Goal: Task Accomplishment & Management: Manage account settings

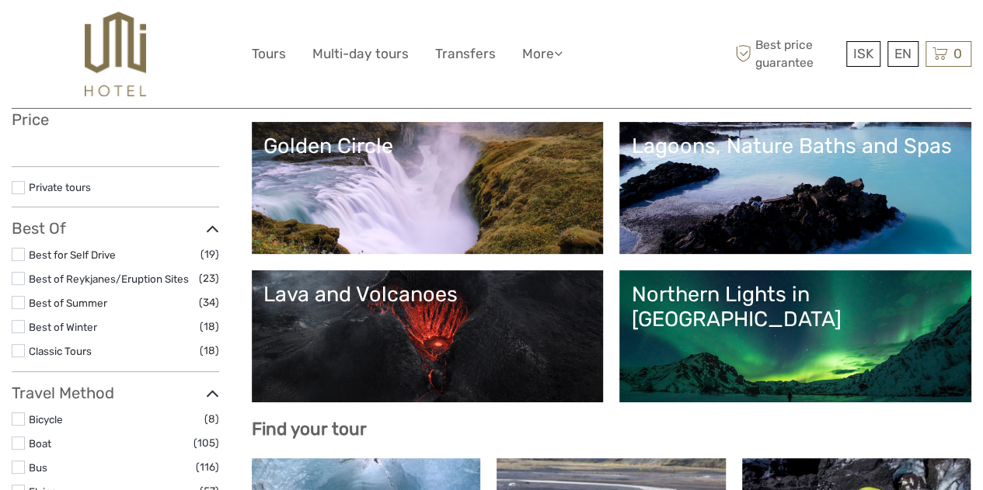
select select
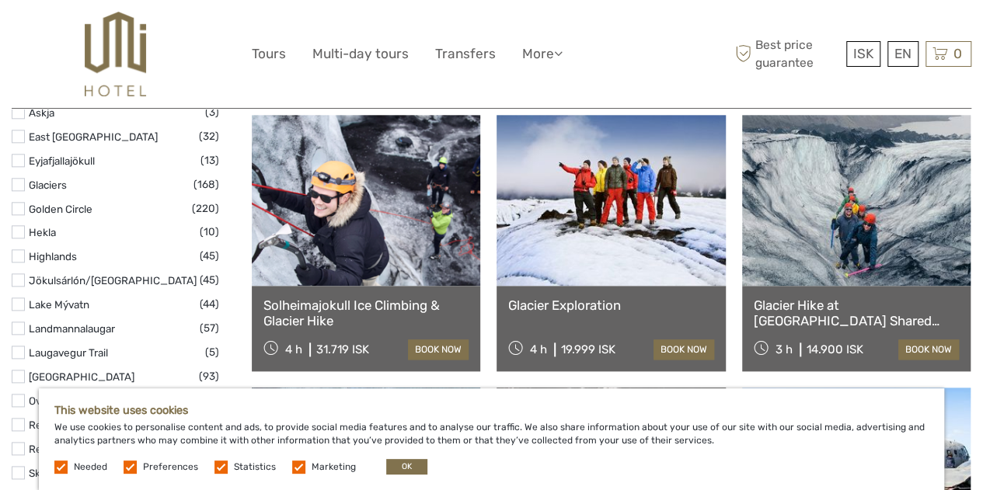
scroll to position [825, 0]
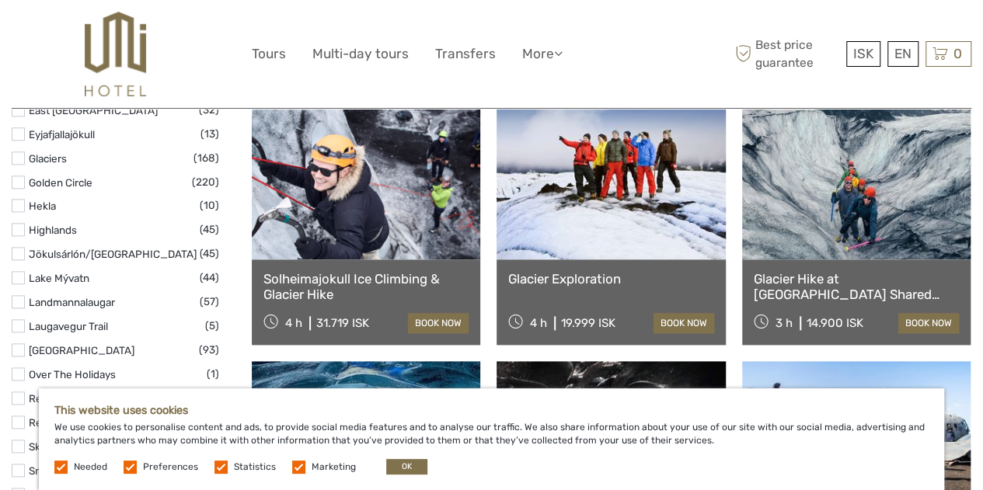
click at [68, 468] on span "Needed" at bounding box center [81, 466] width 55 height 11
click at [62, 470] on label at bounding box center [60, 467] width 13 height 13
click at [130, 467] on label at bounding box center [130, 467] width 13 height 13
click at [0, 0] on input "checkbox" at bounding box center [0, 0] width 0 height 0
click at [217, 466] on label at bounding box center [220, 467] width 13 height 13
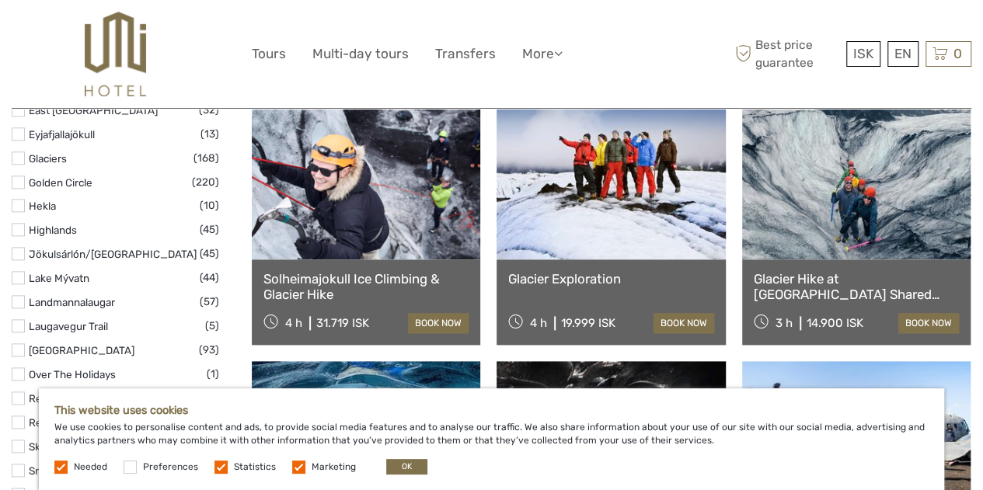
click at [0, 0] on input "checkbox" at bounding box center [0, 0] width 0 height 0
click at [295, 465] on label at bounding box center [298, 467] width 13 height 13
click at [0, 0] on input "checkbox" at bounding box center [0, 0] width 0 height 0
click at [407, 464] on button "OK" at bounding box center [406, 467] width 41 height 16
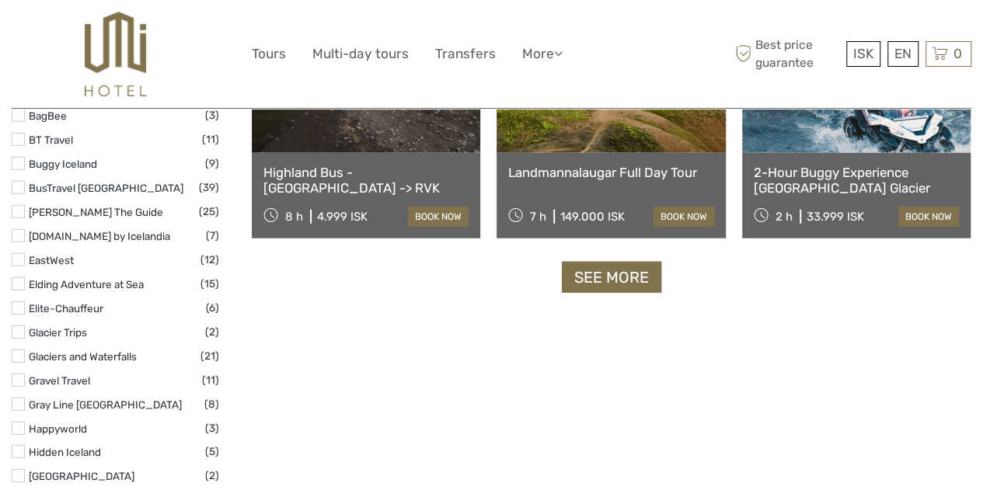
scroll to position [2028, 0]
